Goal: Check status: Check status

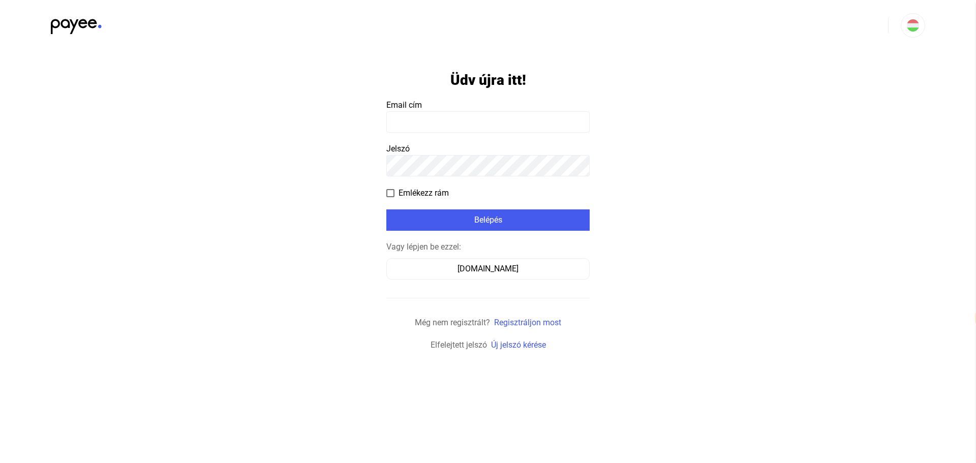
select select "**"
click at [469, 124] on input at bounding box center [487, 121] width 203 height 21
click at [479, 128] on input at bounding box center [487, 121] width 203 height 21
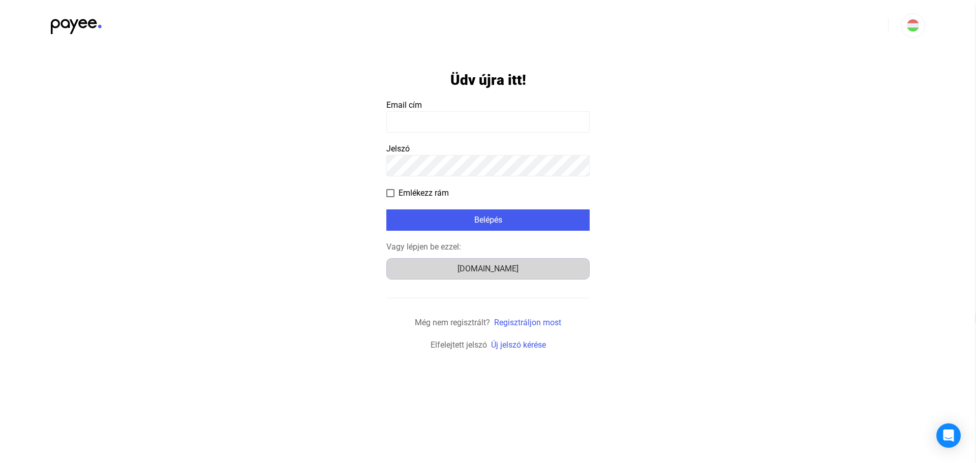
click at [500, 267] on div "Számlázz.hu" at bounding box center [488, 269] width 196 height 12
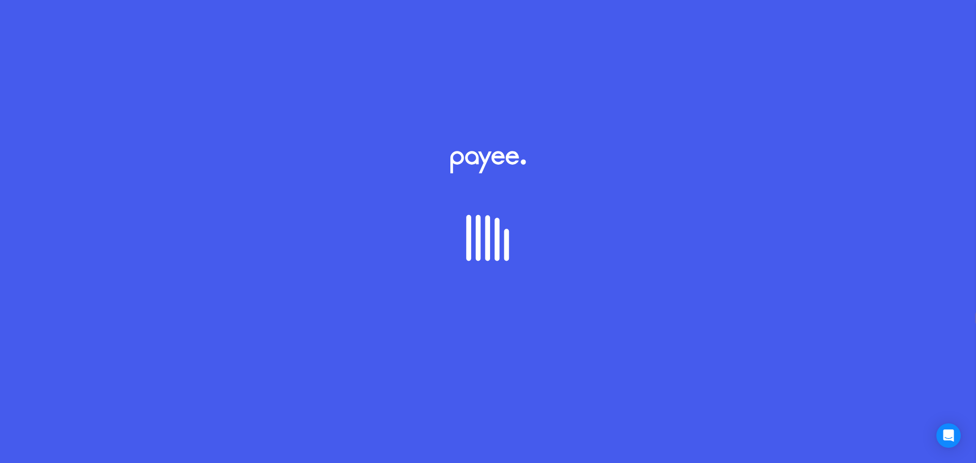
select select "**"
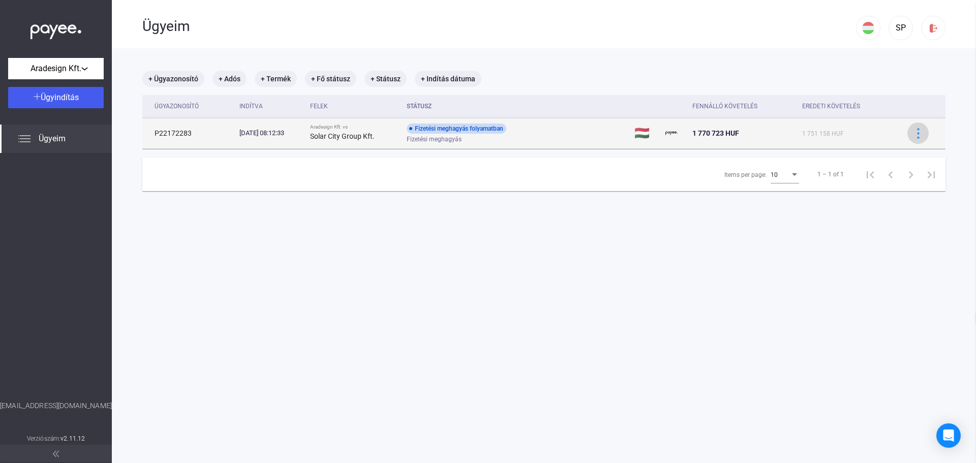
click at [913, 134] on img at bounding box center [918, 133] width 11 height 11
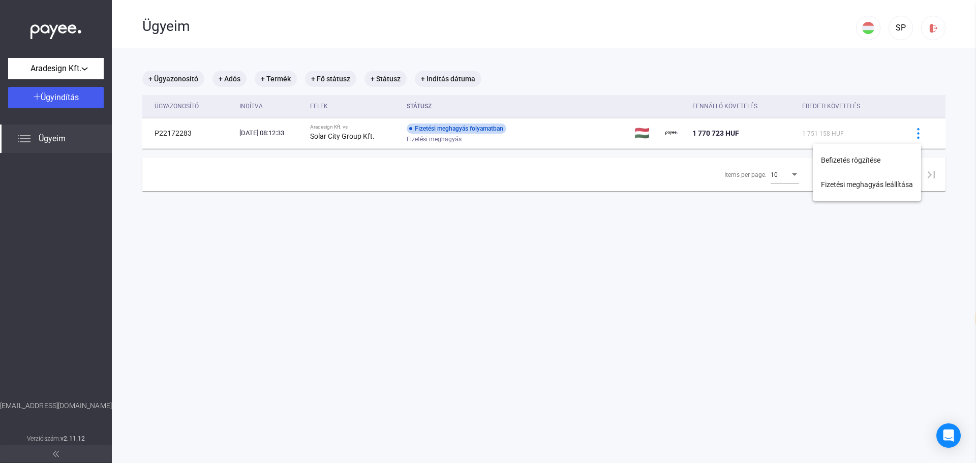
click at [925, 85] on div at bounding box center [488, 231] width 976 height 463
click at [88, 68] on div "Aradesign Kft." at bounding box center [55, 69] width 89 height 13
click at [113, 198] on div at bounding box center [488, 231] width 976 height 463
click at [59, 136] on span "Ügyeim" at bounding box center [52, 139] width 27 height 12
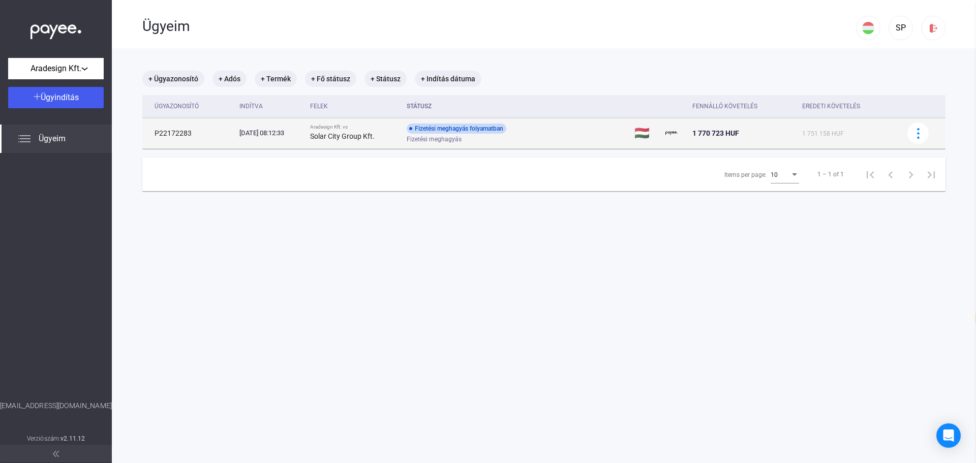
click at [214, 131] on td "P22172283" at bounding box center [188, 133] width 93 height 30
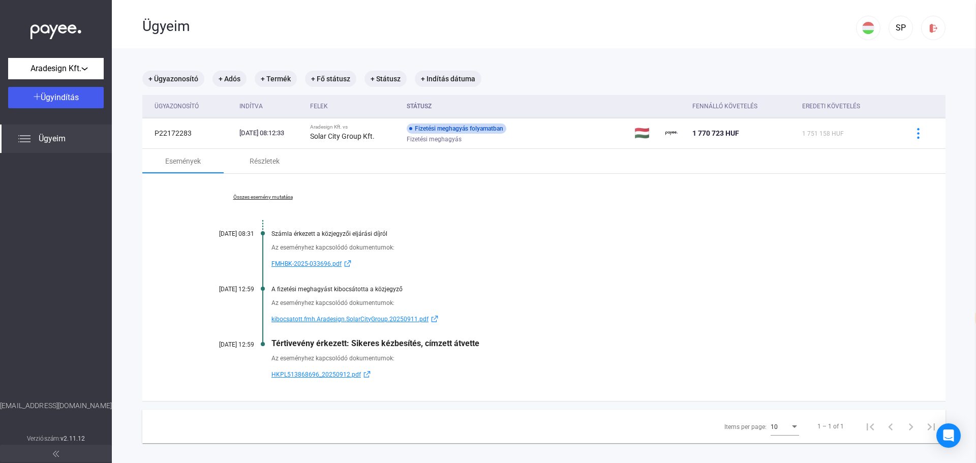
scroll to position [48, 0]
